Goal: Transaction & Acquisition: Purchase product/service

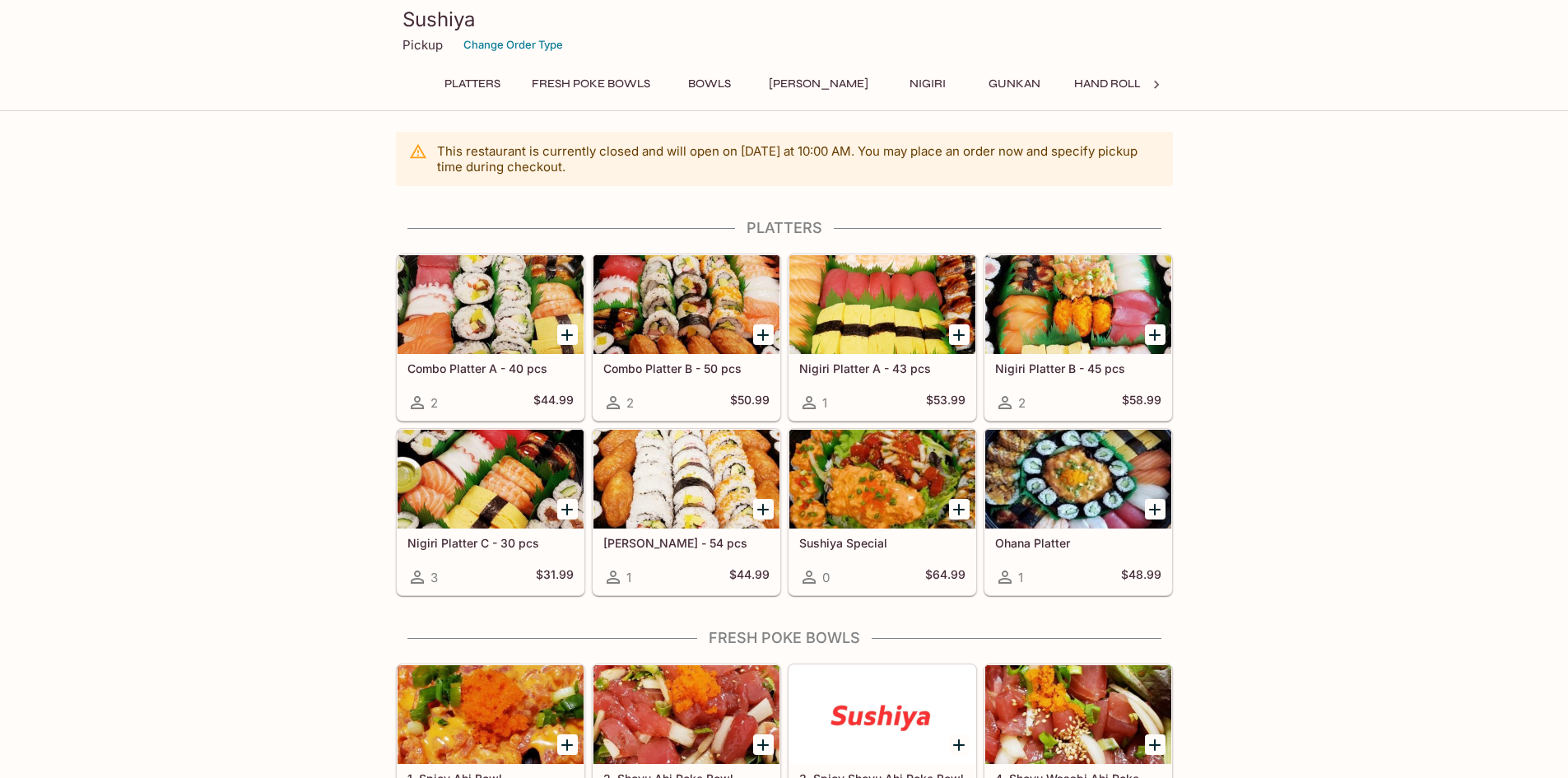
click at [459, 78] on button "Platters" at bounding box center [473, 84] width 74 height 23
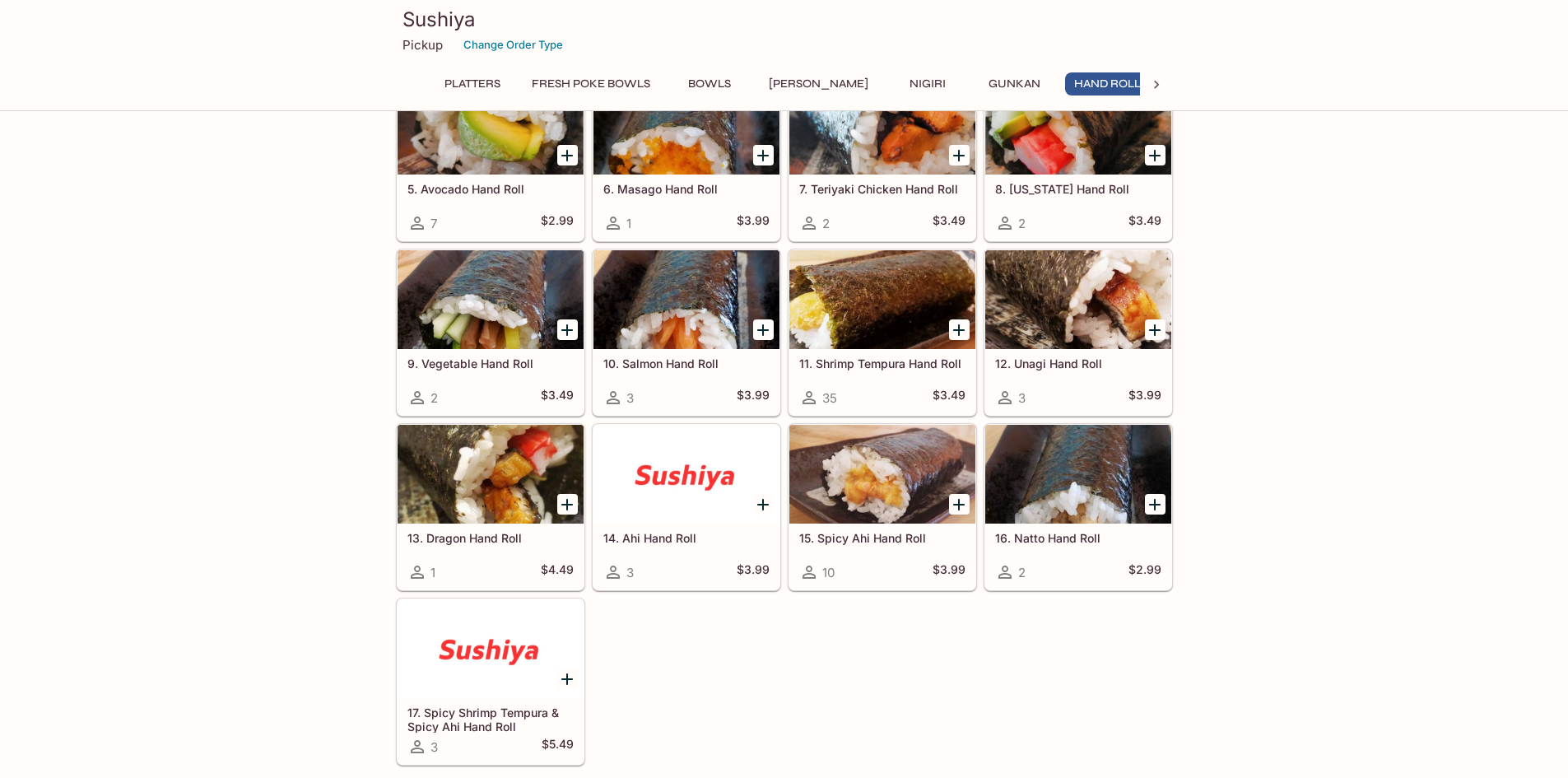
scroll to position [4033, 0]
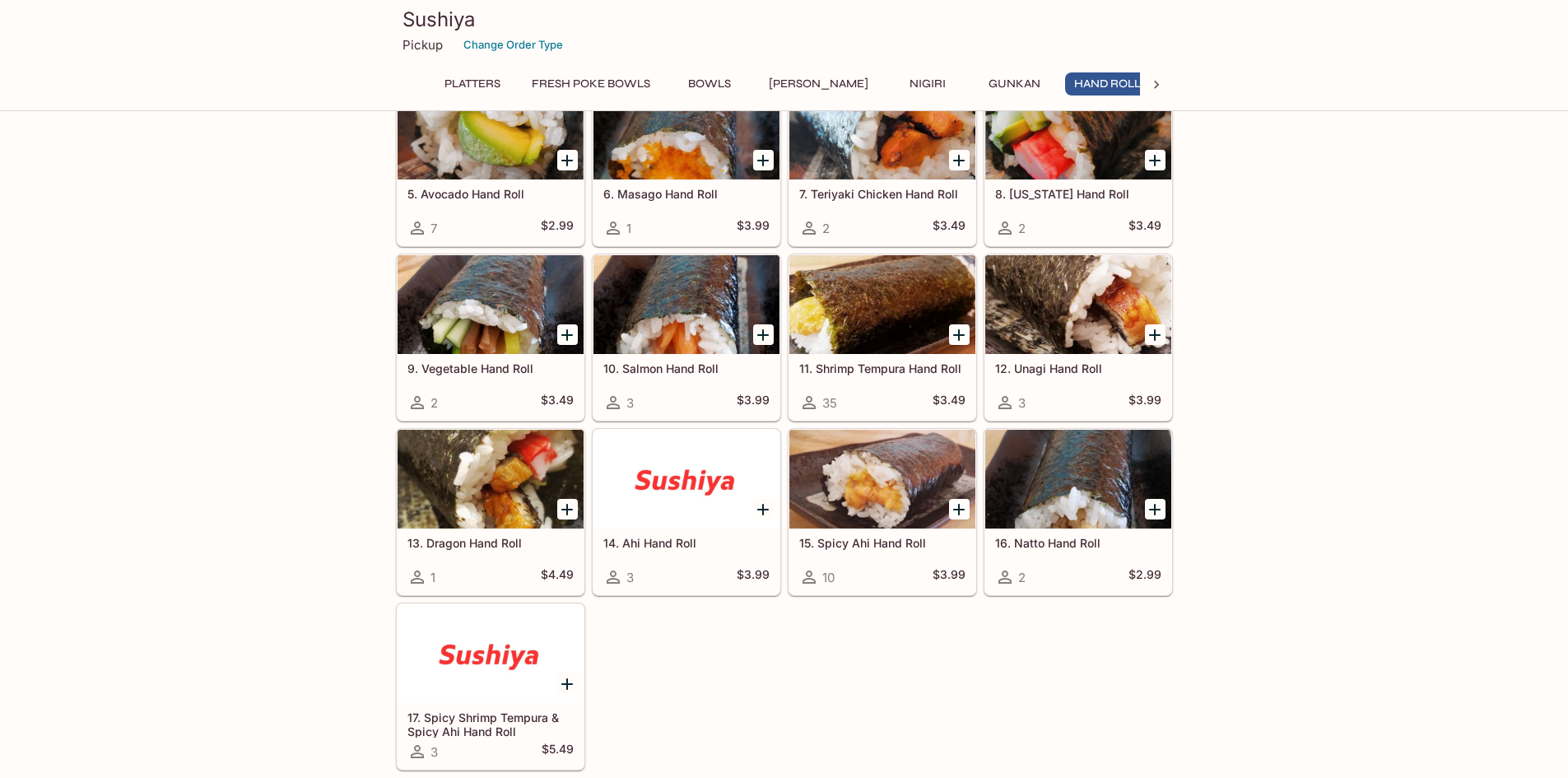
click at [485, 75] on button "Platters" at bounding box center [473, 84] width 74 height 23
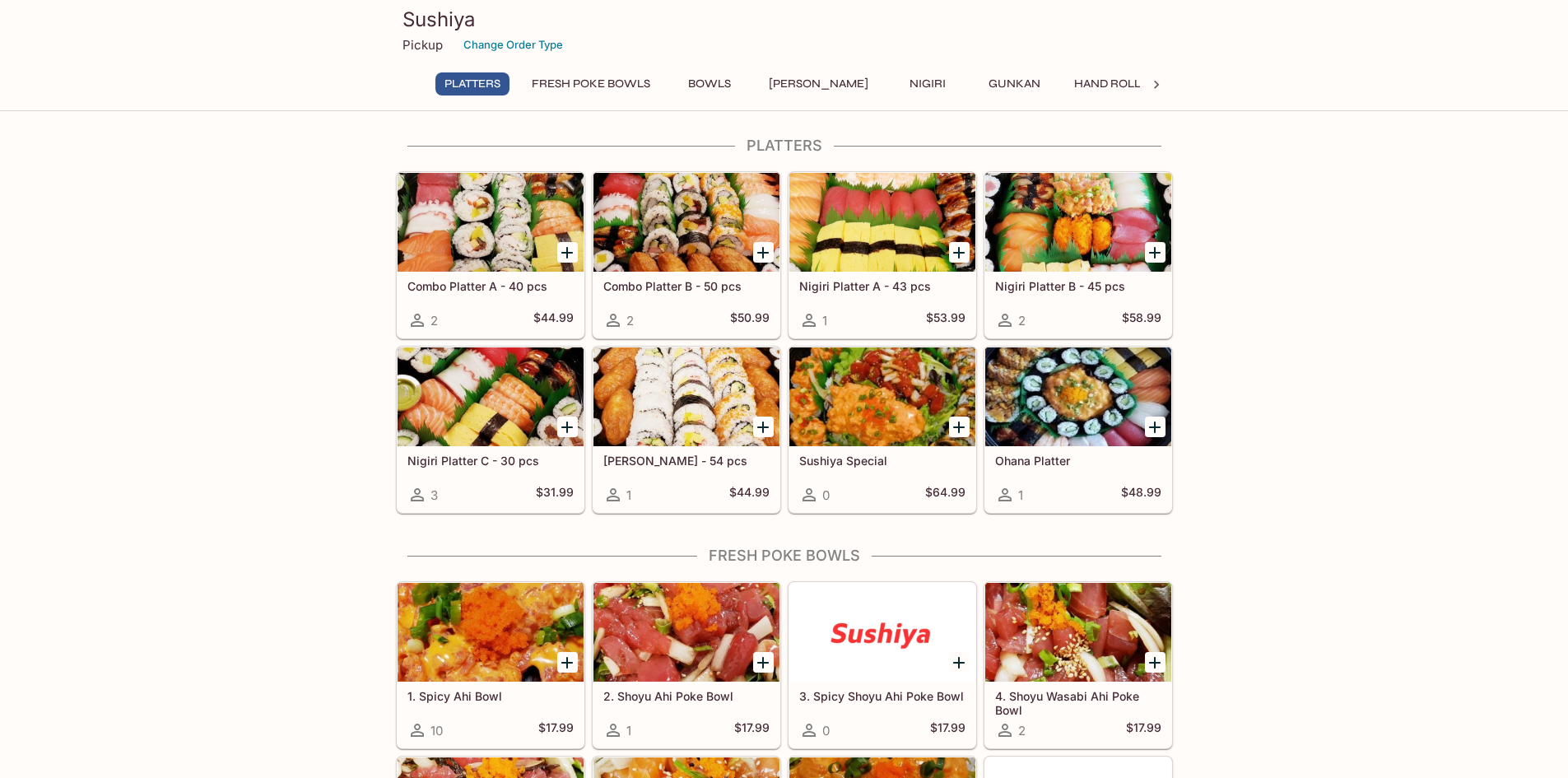
scroll to position [79, 0]
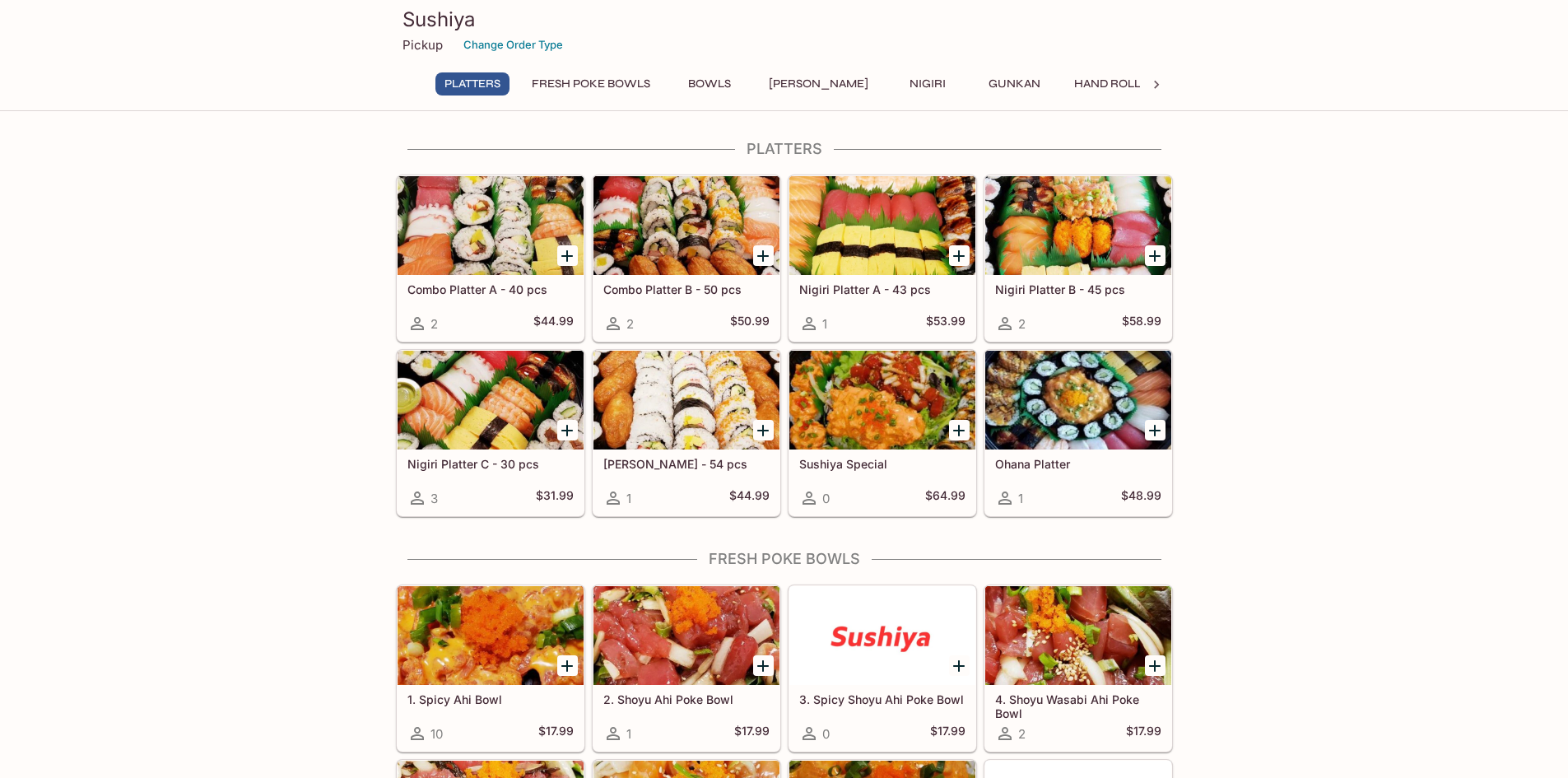
click at [664, 393] on div at bounding box center [686, 399] width 186 height 99
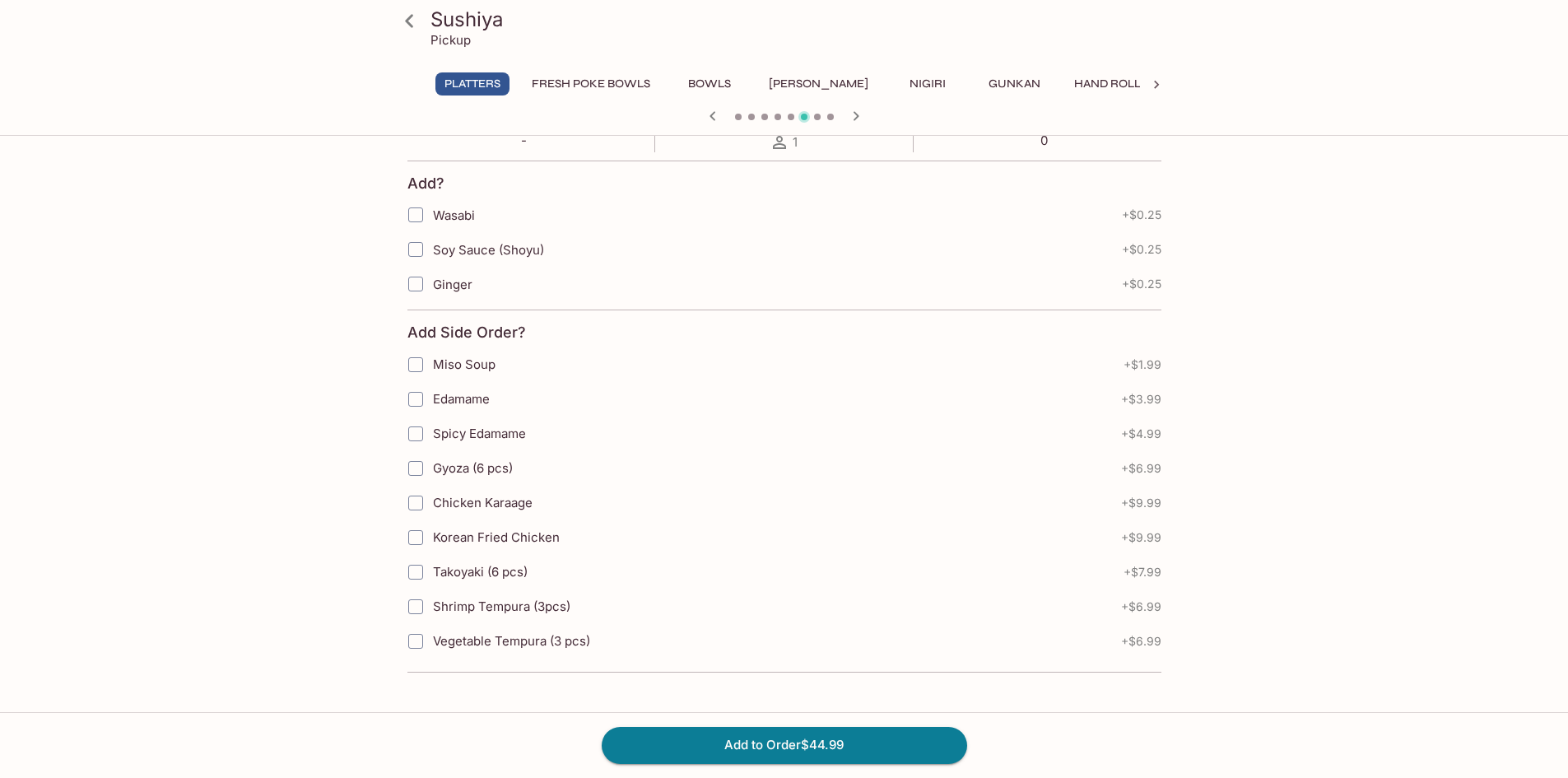
scroll to position [334, 0]
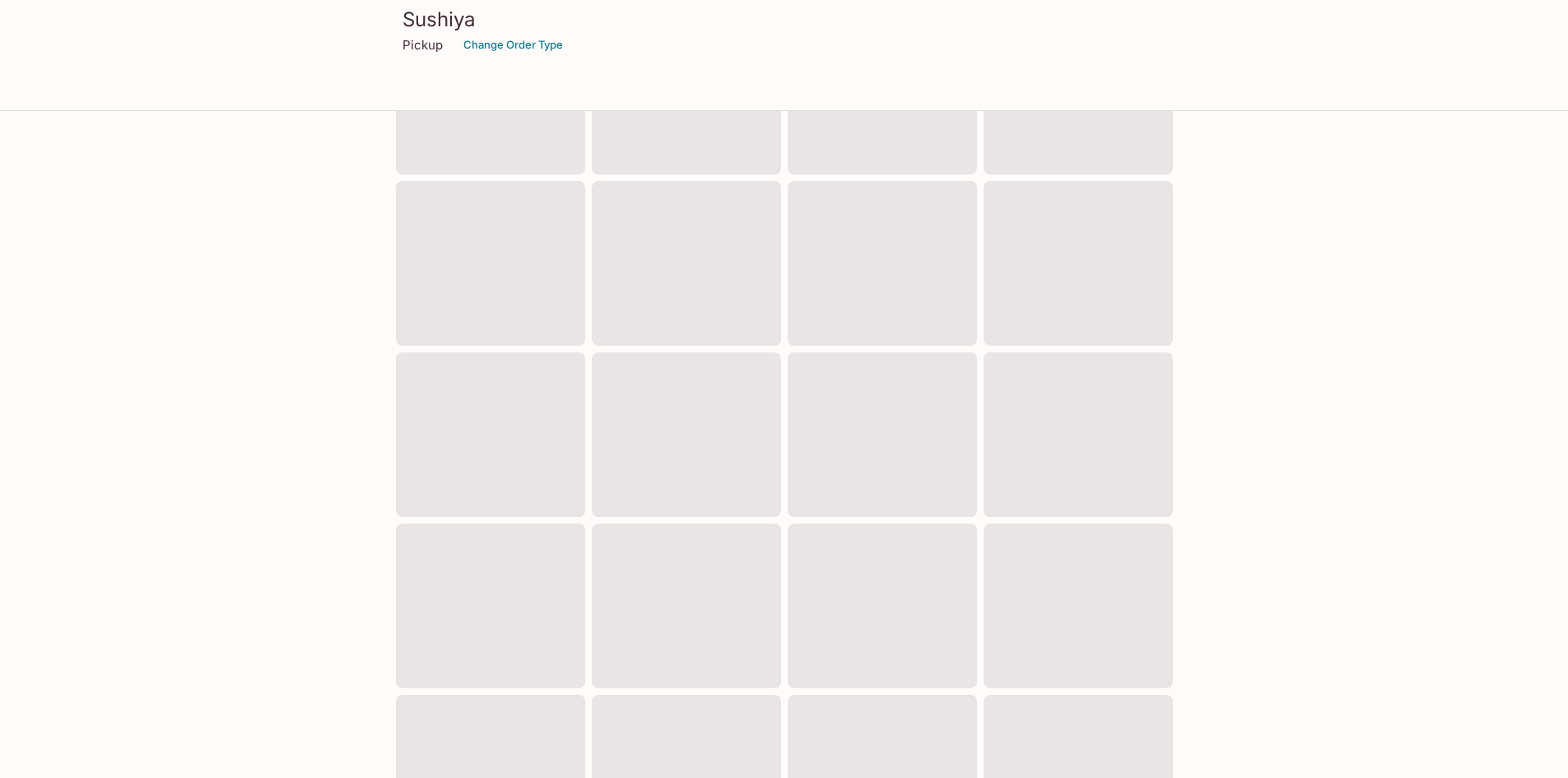
scroll to position [79, 0]
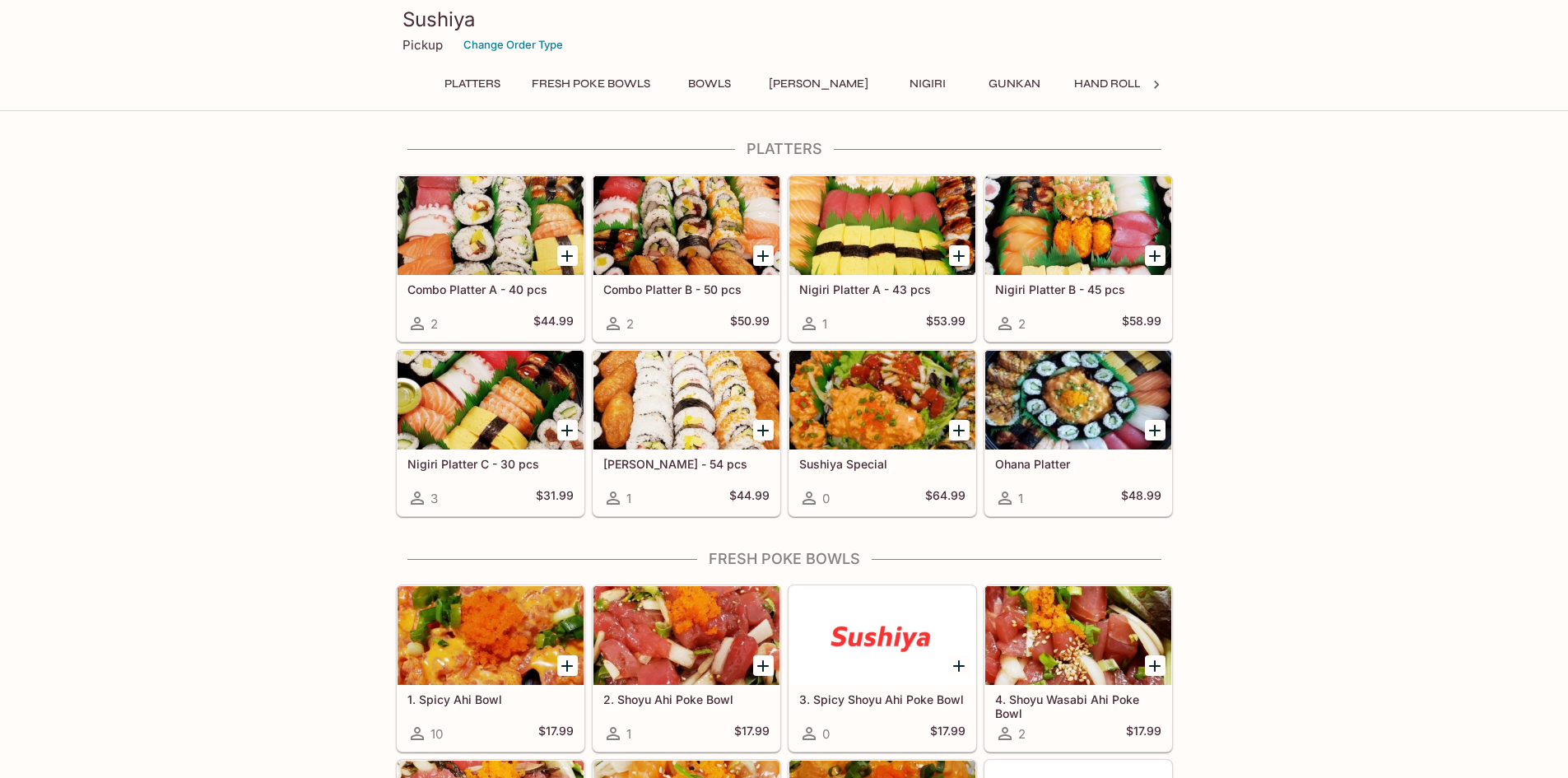
click at [519, 226] on div at bounding box center [490, 225] width 186 height 99
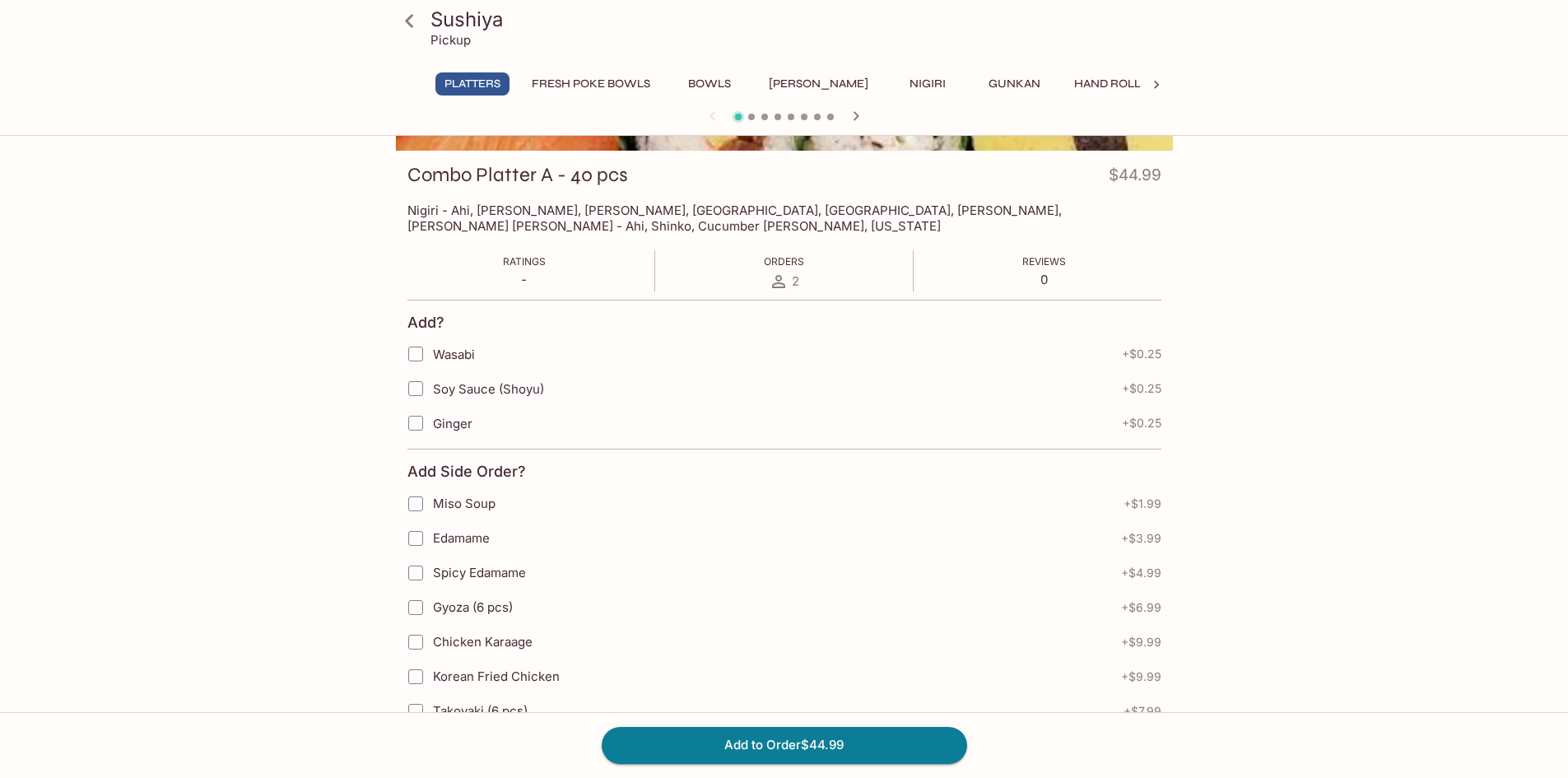
scroll to position [247, 0]
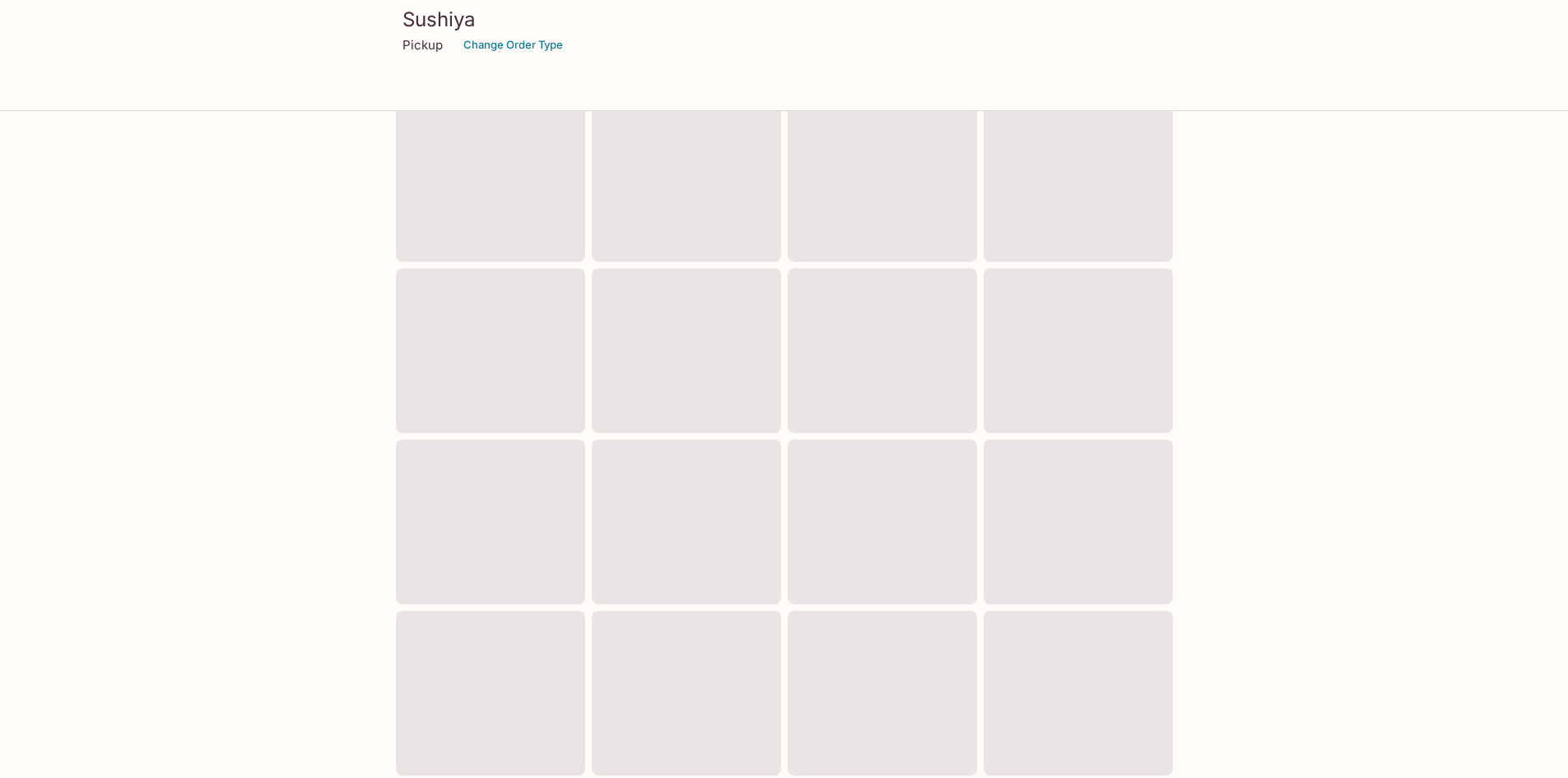
scroll to position [79, 0]
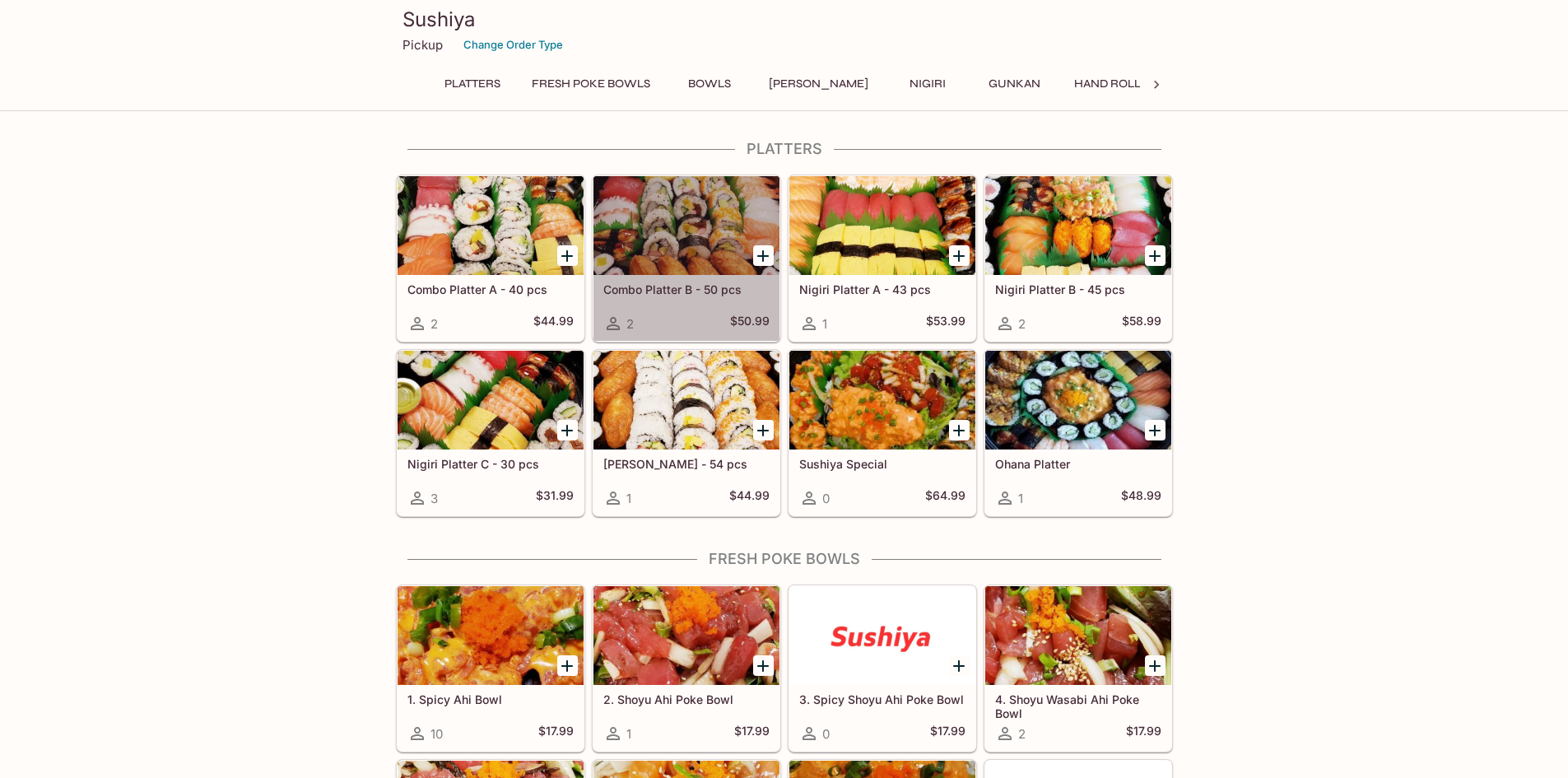
click at [707, 226] on div at bounding box center [686, 225] width 186 height 99
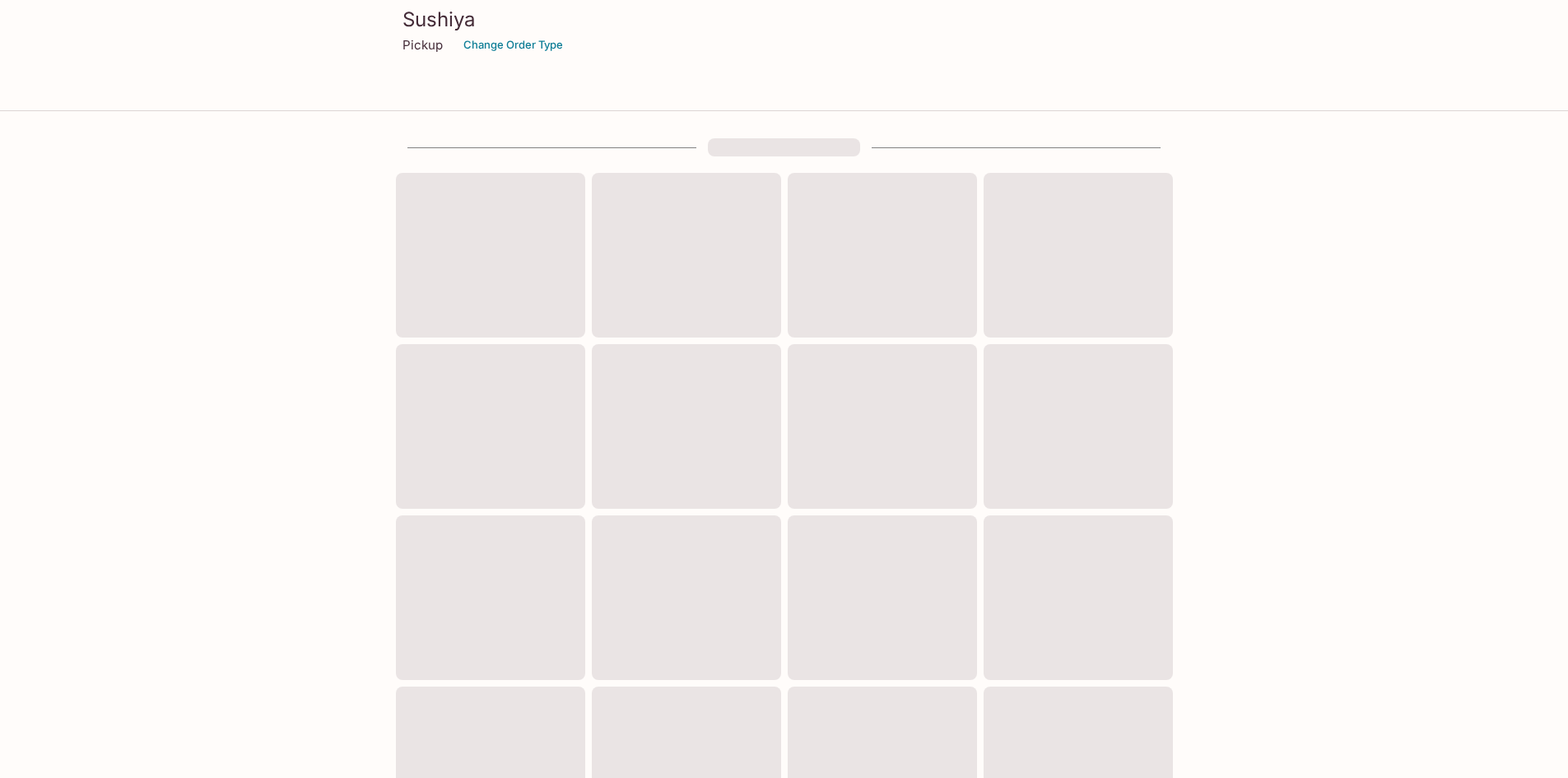
scroll to position [79, 0]
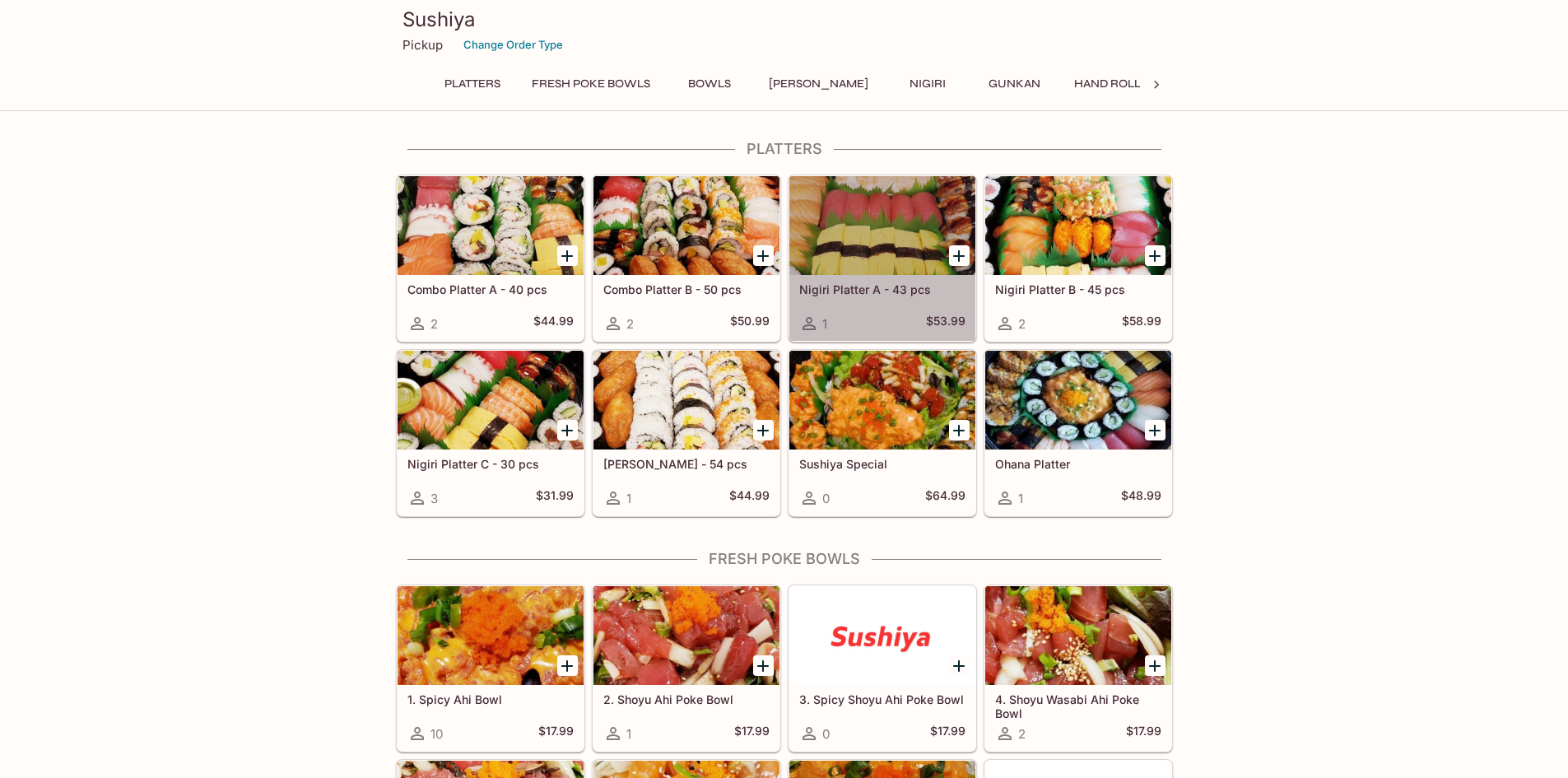
click at [932, 241] on div at bounding box center [882, 225] width 186 height 99
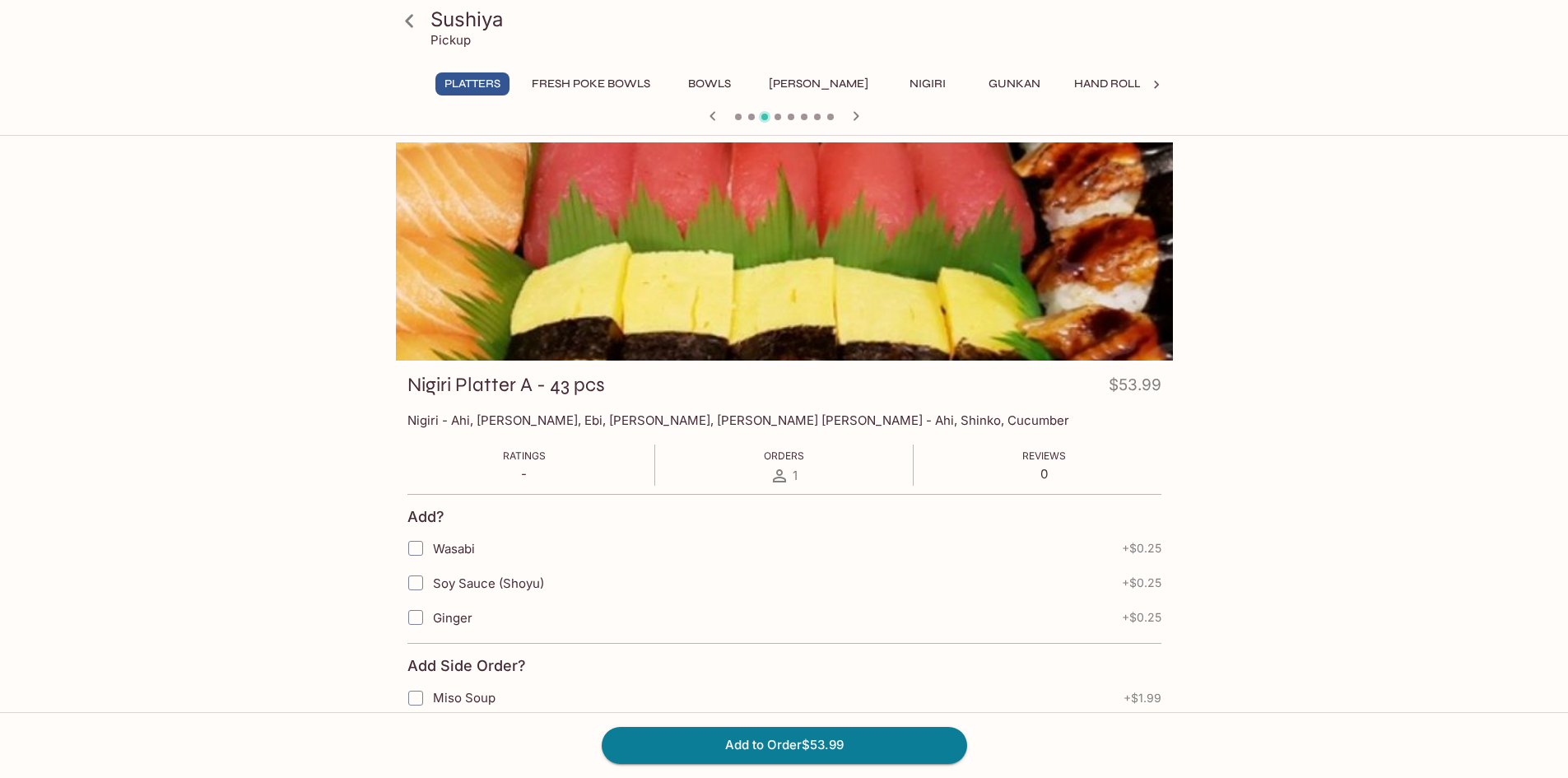
scroll to position [79, 0]
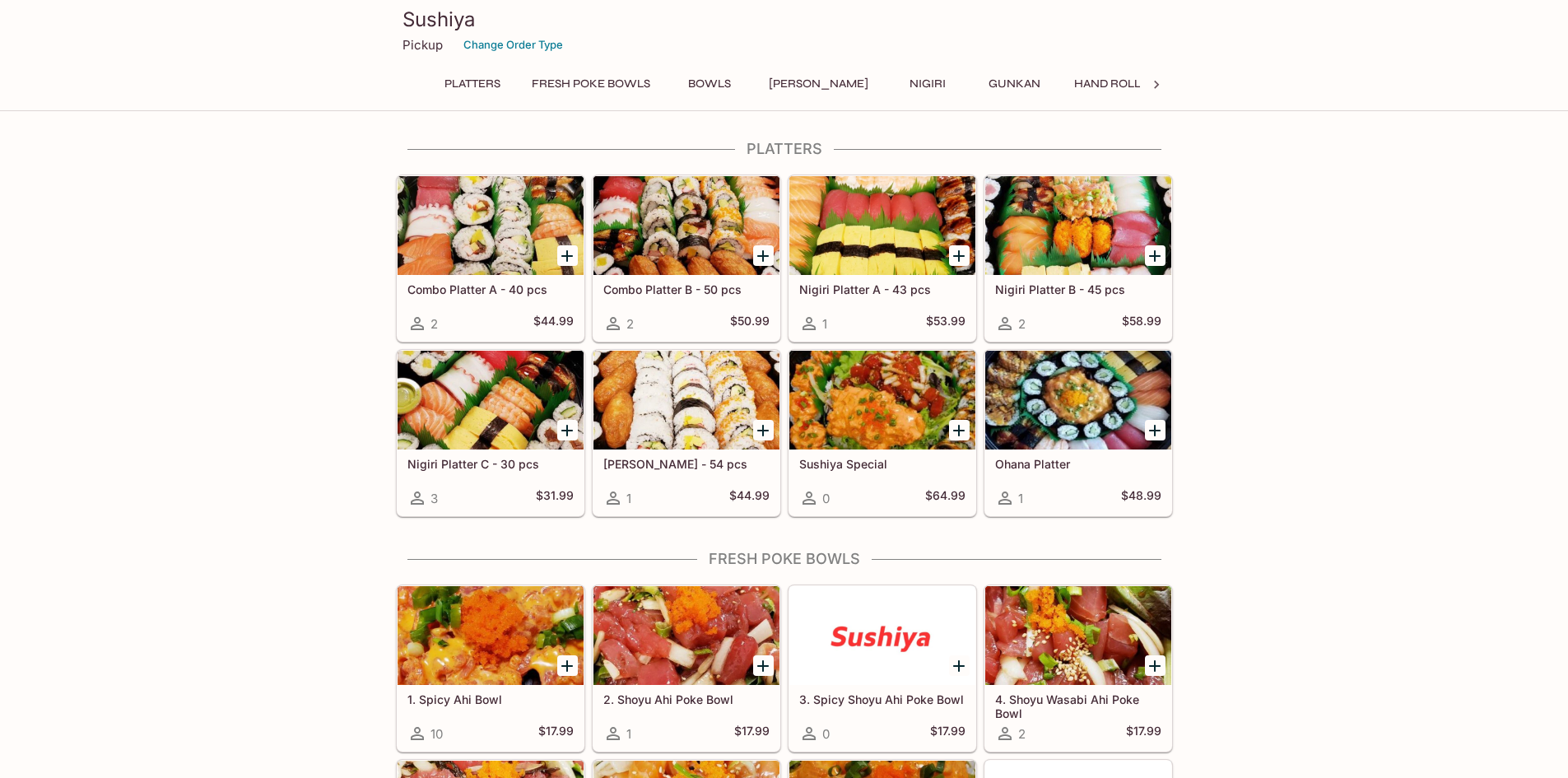
click at [1064, 227] on div at bounding box center [1078, 225] width 186 height 99
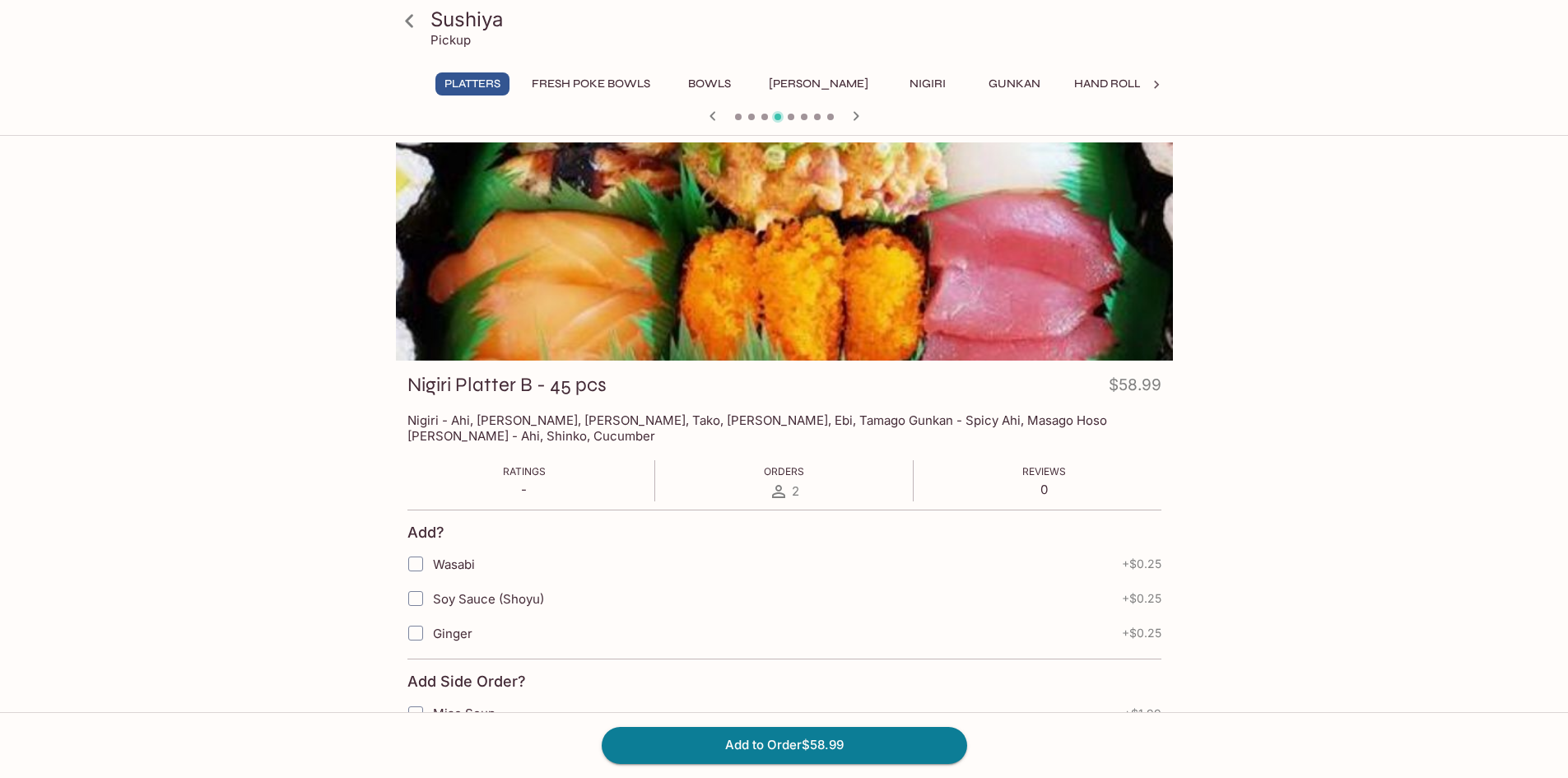
scroll to position [79, 0]
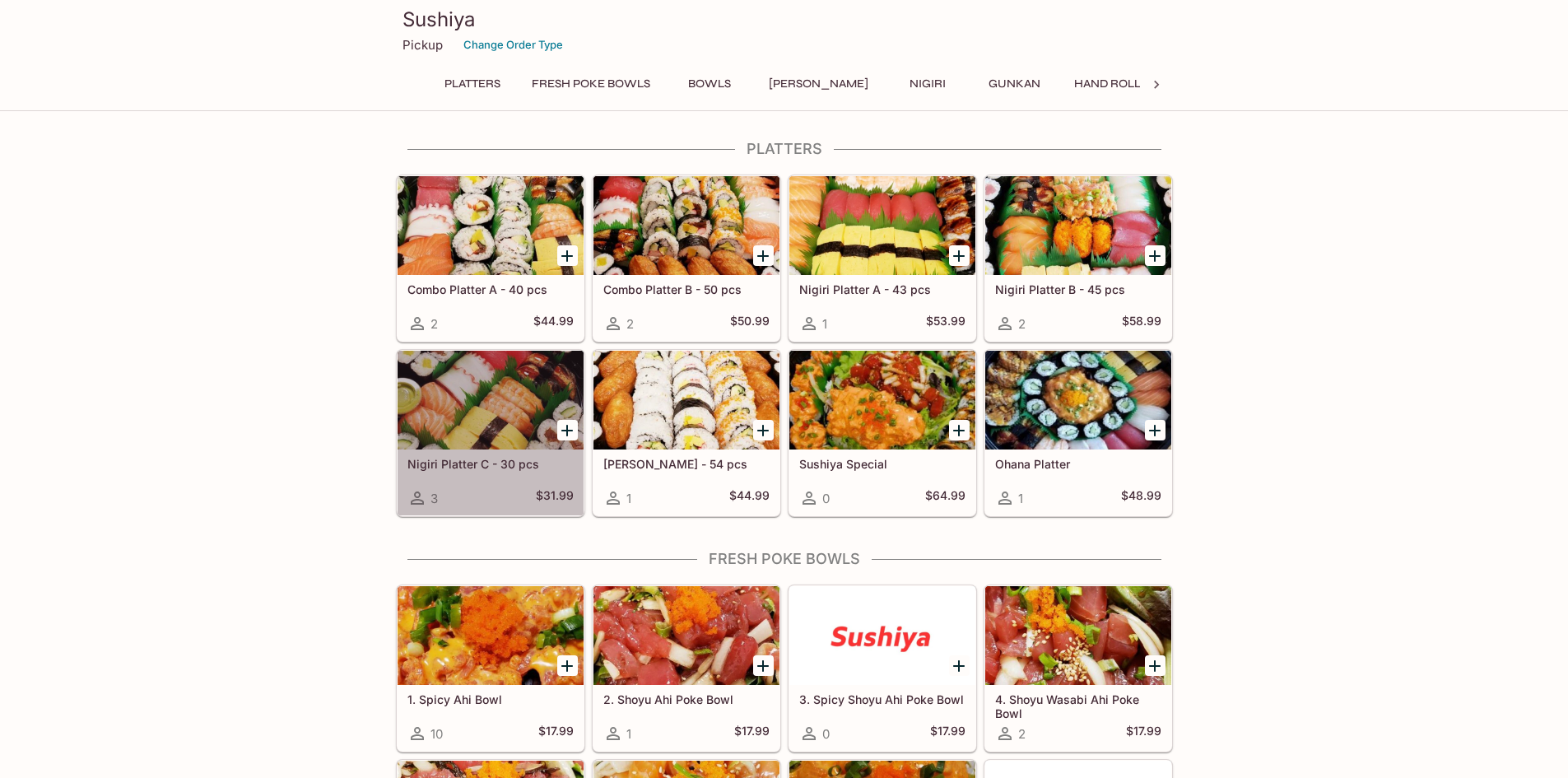
click at [534, 408] on div at bounding box center [490, 399] width 186 height 99
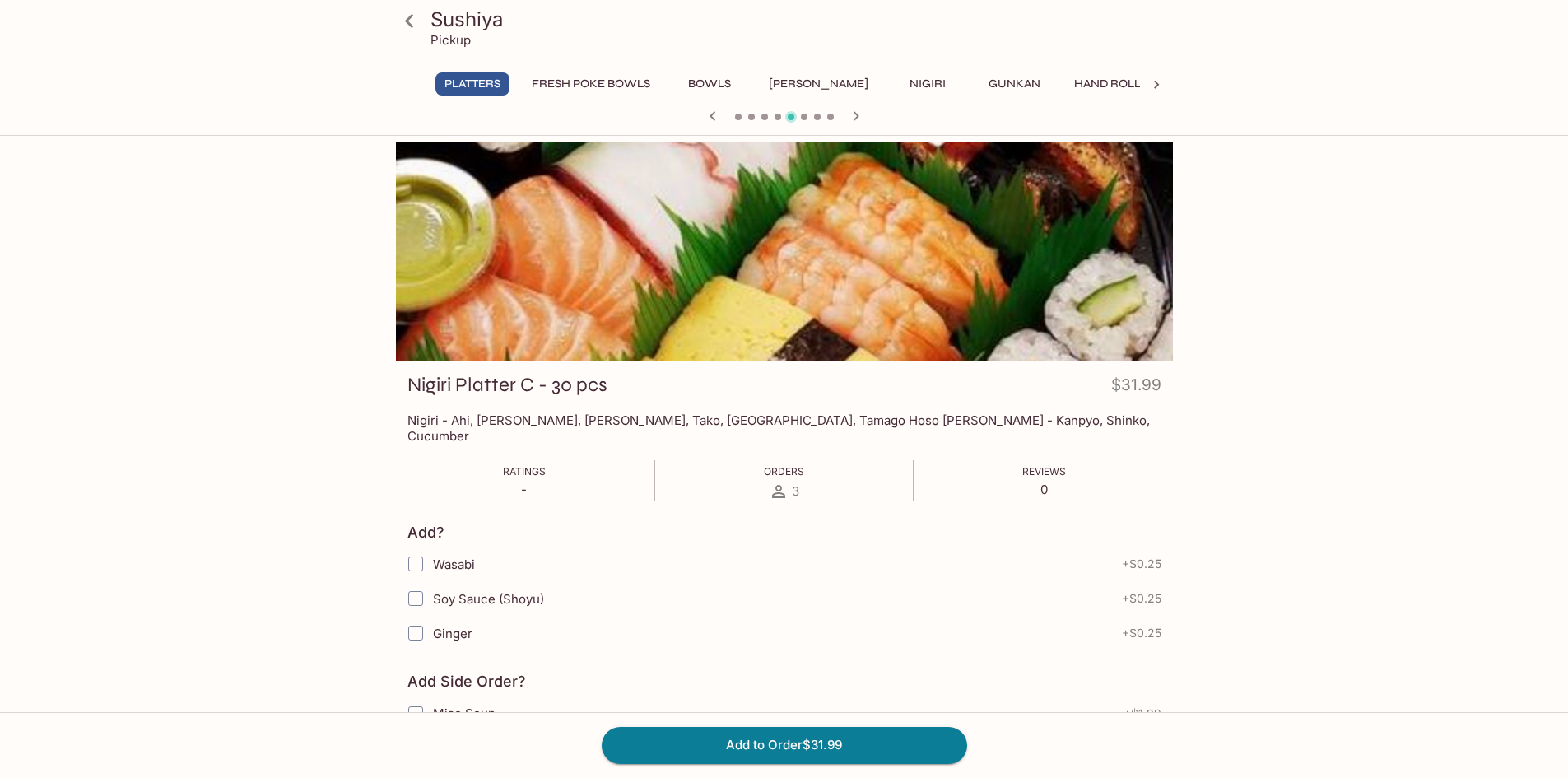
scroll to position [79, 0]
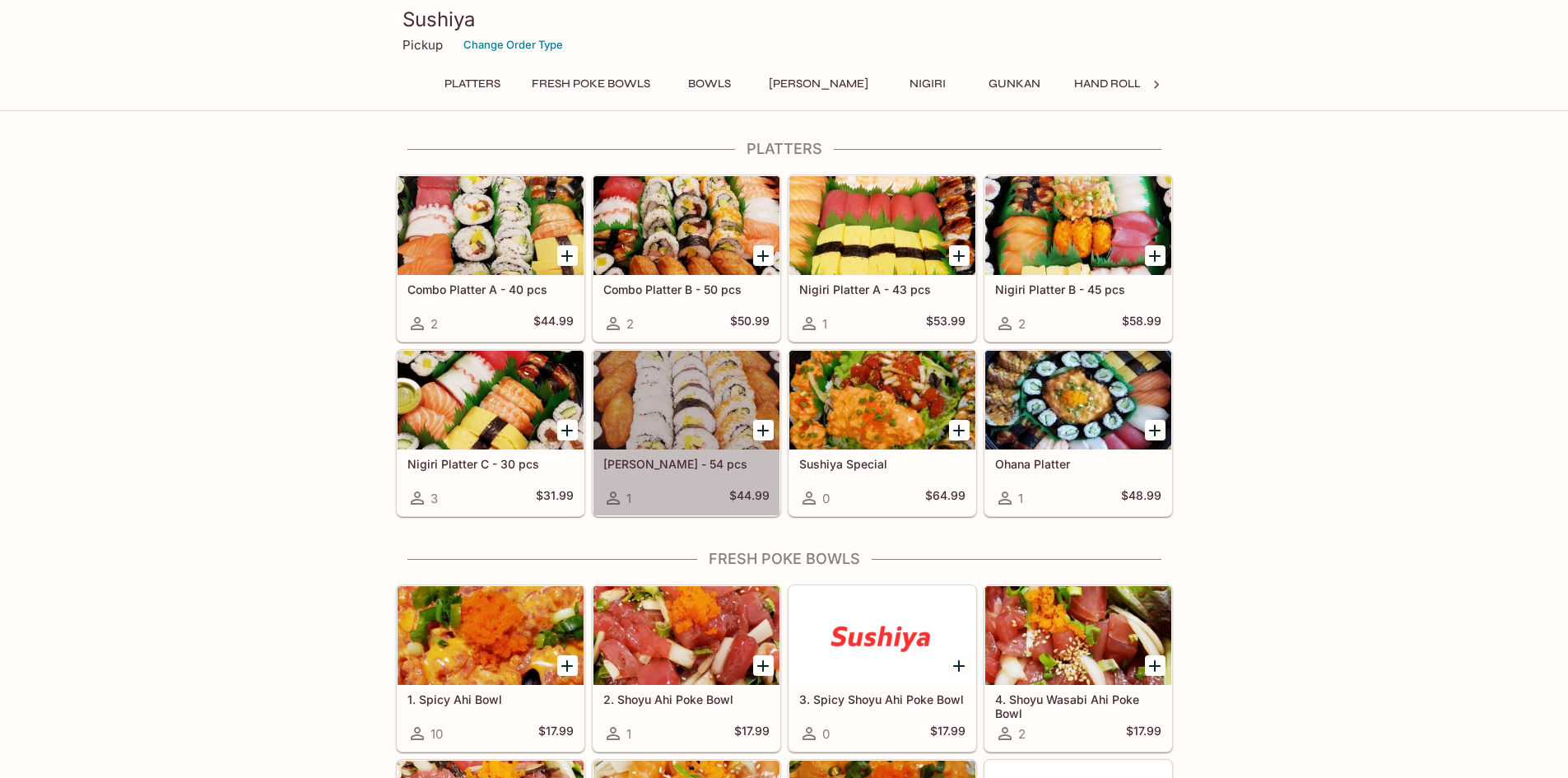
click at [734, 396] on div at bounding box center [686, 399] width 186 height 99
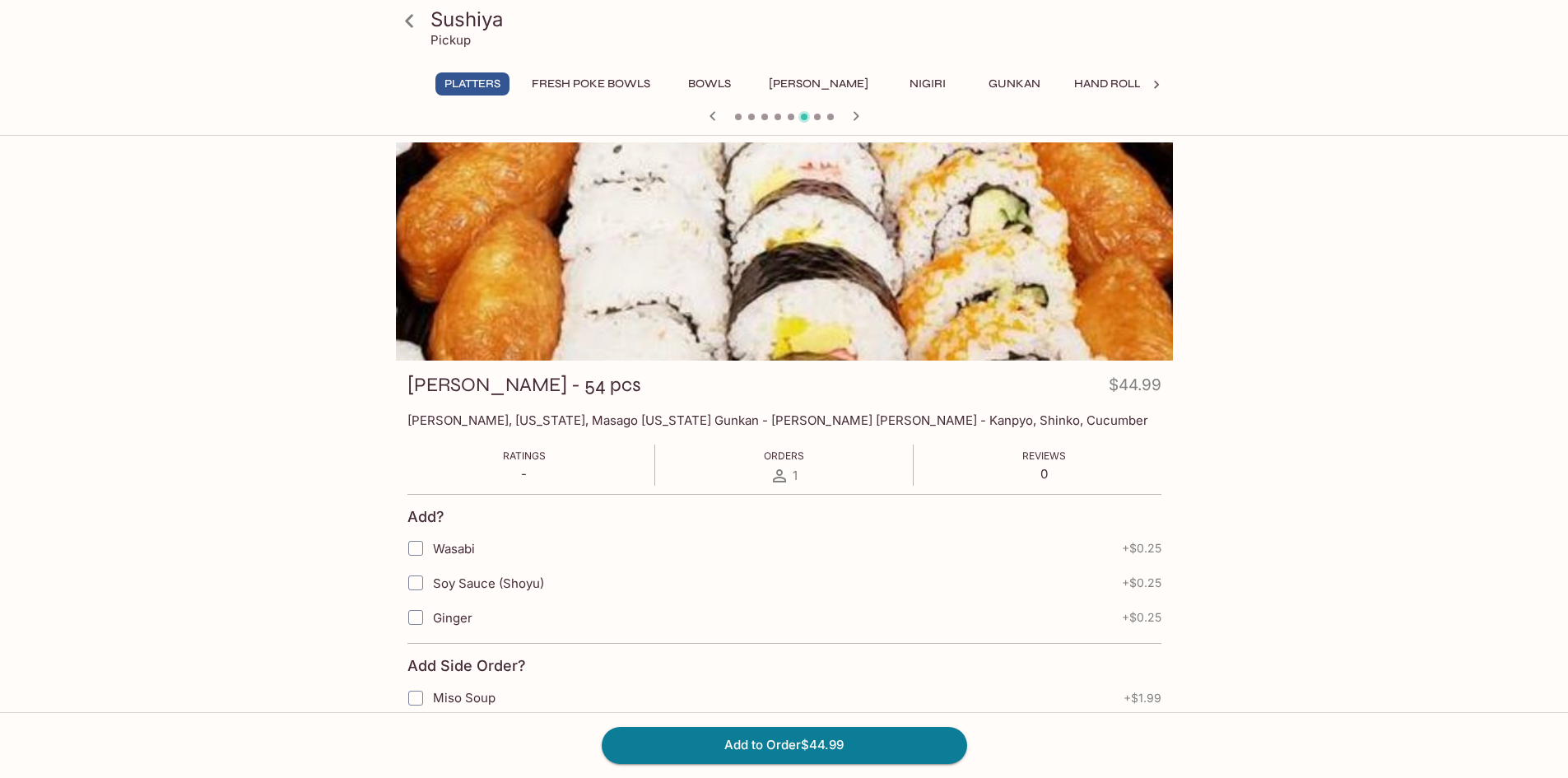
scroll to position [79, 0]
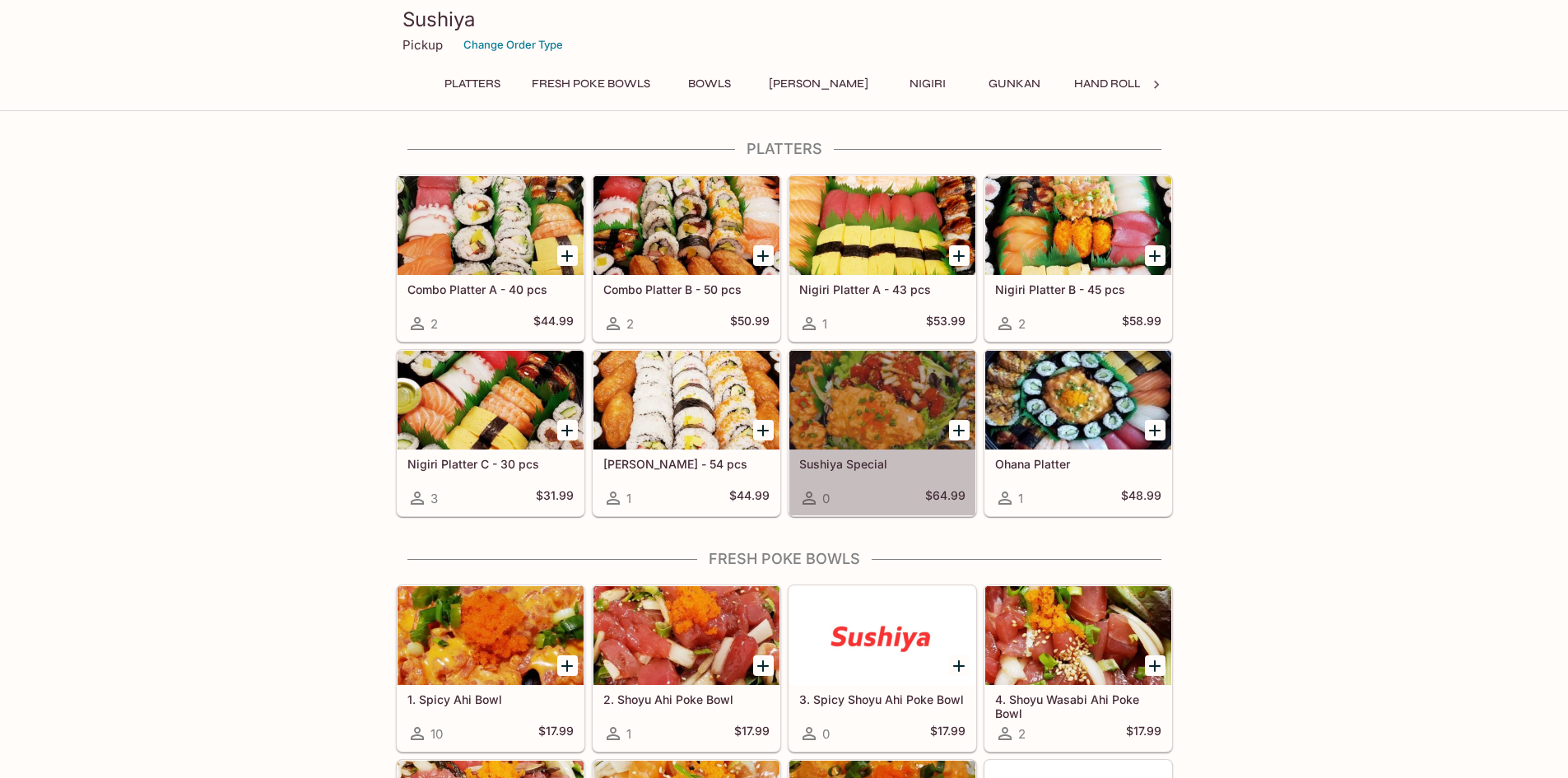
click at [933, 389] on div at bounding box center [882, 399] width 186 height 99
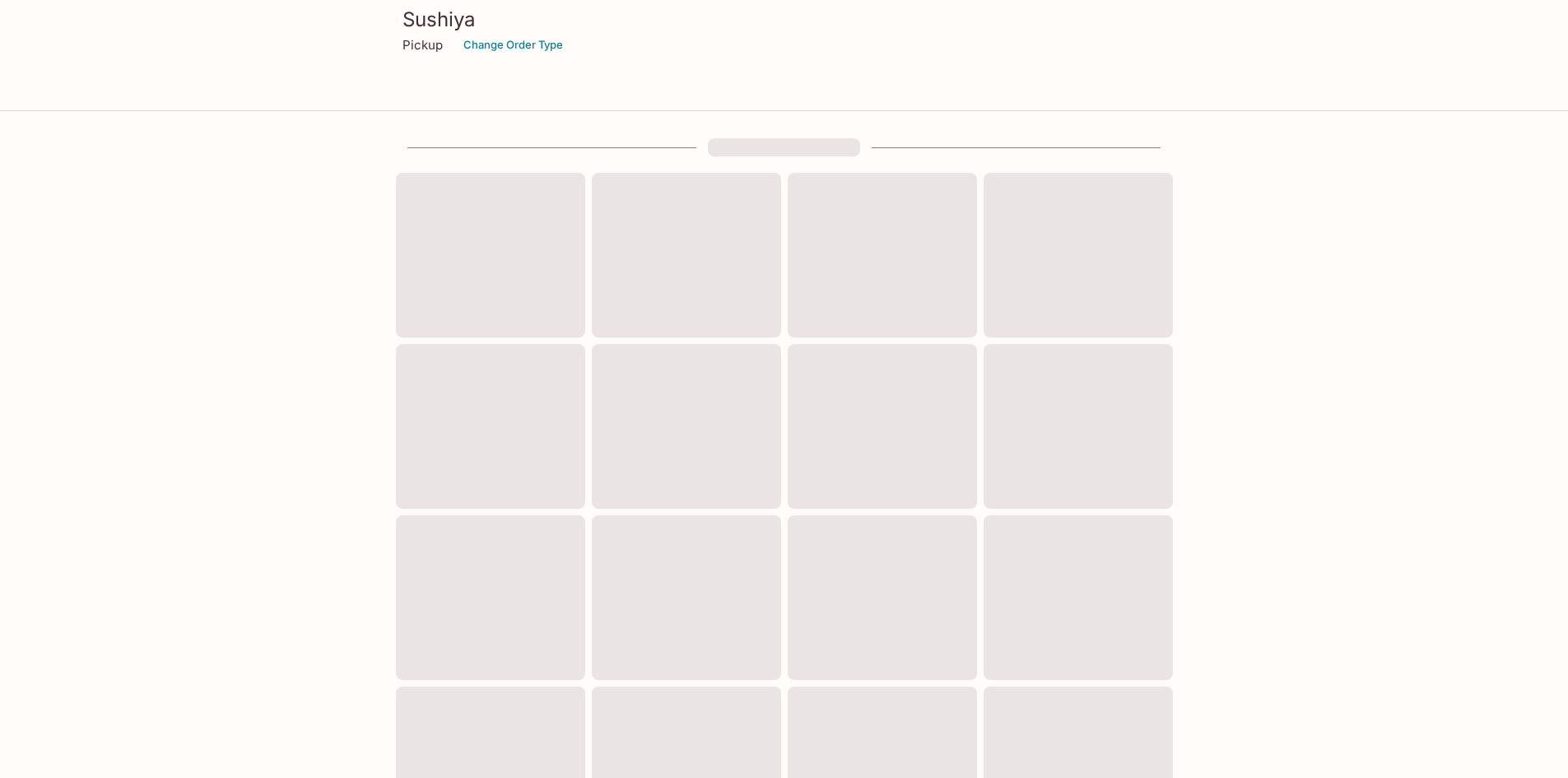
scroll to position [79, 0]
